Goal: Transaction & Acquisition: Purchase product/service

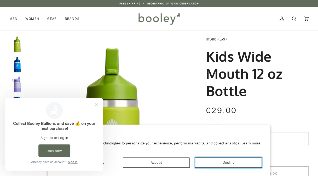
click at [235, 161] on button "Decline" at bounding box center [228, 163] width 67 height 10
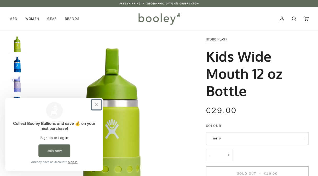
click at [99, 105] on button "Close prompt" at bounding box center [96, 104] width 9 height 9
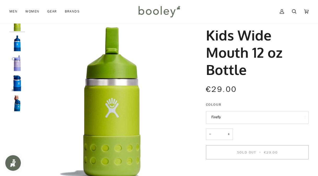
scroll to position [15, 0]
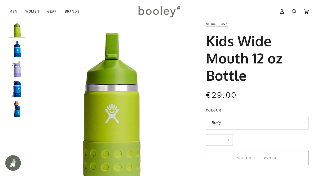
click at [18, 50] on img "Hydro Flask Kids Wide Mouth 12 oz Bottle Lake - Booley Galway" at bounding box center [17, 49] width 16 height 16
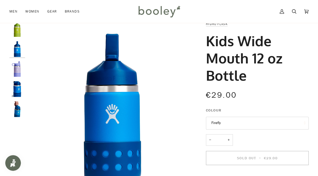
click at [231, 124] on button "Firefly" at bounding box center [257, 123] width 103 height 13
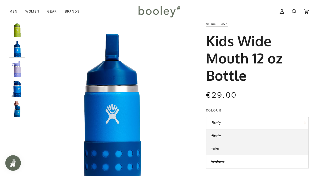
click at [219, 147] on link "Lake" at bounding box center [257, 148] width 102 height 13
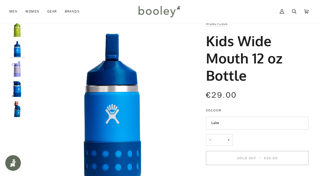
click at [221, 121] on button "Lake" at bounding box center [257, 123] width 103 height 13
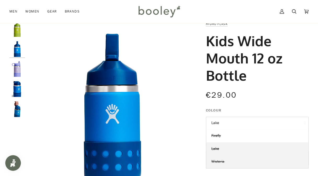
click at [222, 161] on span "Wisteria" at bounding box center [217, 161] width 13 height 5
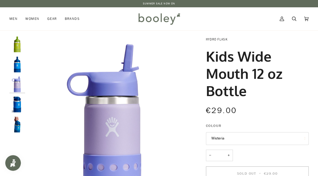
click at [217, 39] on link "Hydro Flask" at bounding box center [217, 39] width 22 height 4
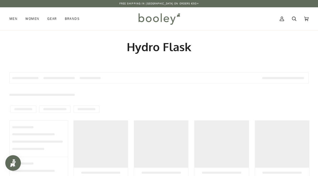
type input "**********"
